Goal: Information Seeking & Learning: Learn about a topic

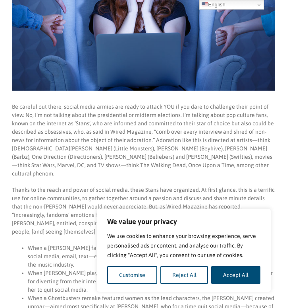
scroll to position [214, 0]
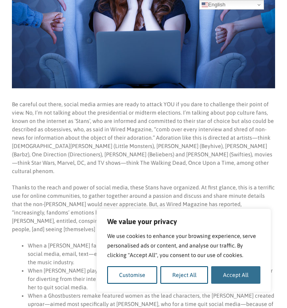
click at [239, 274] on button "Accept All" at bounding box center [236, 274] width 49 height 17
checkbox input "true"
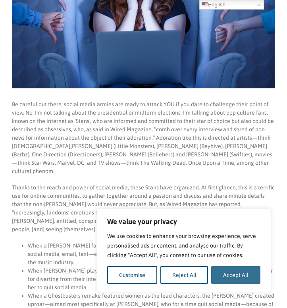
checkbox input "true"
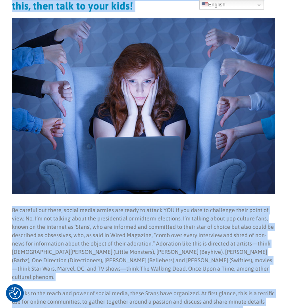
scroll to position [0, 0]
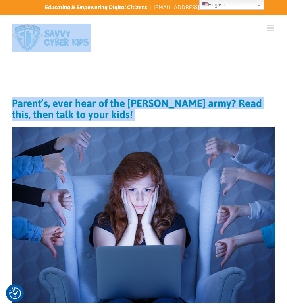
drag, startPoint x: 160, startPoint y: 150, endPoint x: 16, endPoint y: 38, distance: 183.0
copy div "Search for: Families Sign Up! Kids Digital Bill of Rights Technology Pledge Too…"
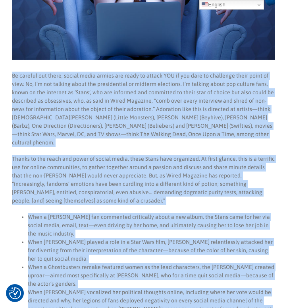
scroll to position [257, 0]
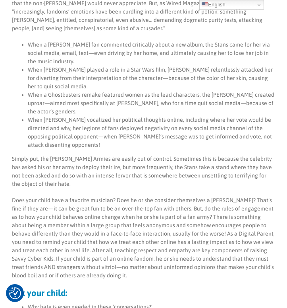
scroll to position [416, 0]
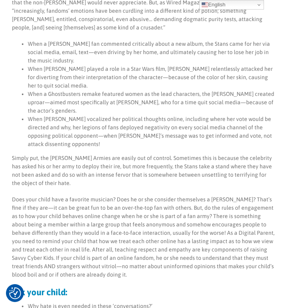
click at [197, 118] on li "When [PERSON_NAME] vocalized her political thoughts online, including where her…" at bounding box center [152, 131] width 248 height 33
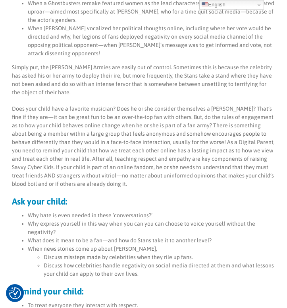
click at [197, 114] on p "Does your child have a favorite musician? Does he or she consider themselves a …" at bounding box center [144, 146] width 264 height 83
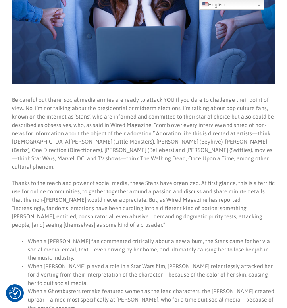
scroll to position [135, 0]
